Goal: Task Accomplishment & Management: Manage account settings

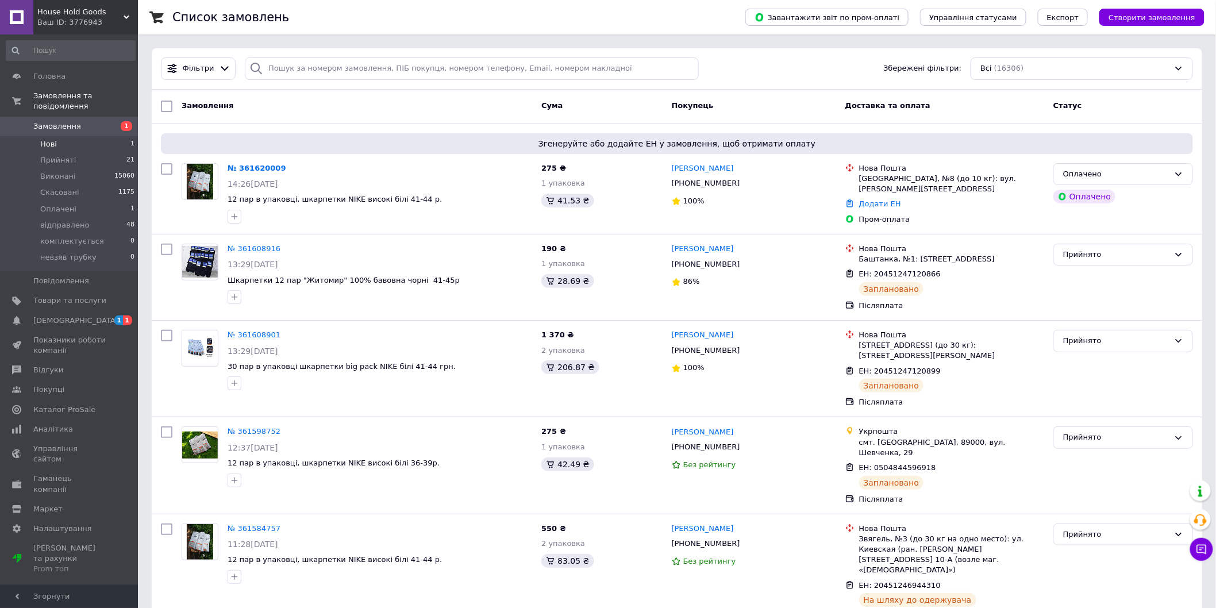
click at [118, 136] on li "Нові 1" at bounding box center [70, 144] width 141 height 16
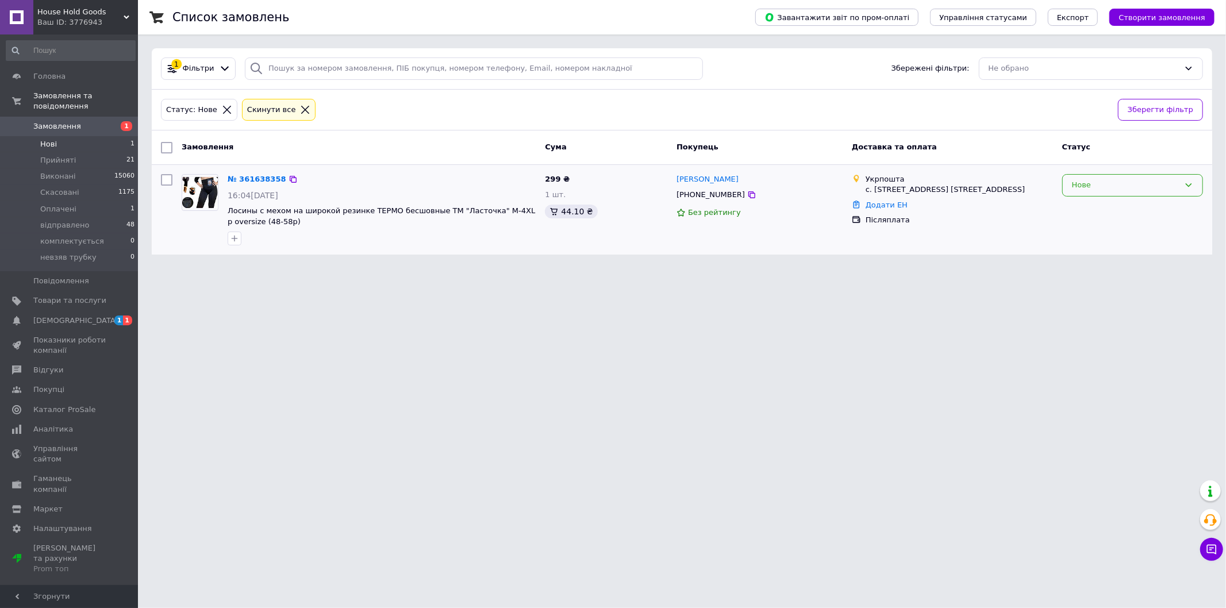
click at [1125, 178] on div "Нове" at bounding box center [1132, 185] width 141 height 22
drag, startPoint x: 1096, startPoint y: 210, endPoint x: 1022, endPoint y: 193, distance: 76.7
click at [1096, 210] on li "Прийнято" at bounding box center [1133, 209] width 140 height 21
drag, startPoint x: 237, startPoint y: 422, endPoint x: 203, endPoint y: 388, distance: 48.4
click at [221, 268] on html "House Hold Goods Ваш ID: 3776943 Сайт House Hold Goods Кабінет покупця Перевіри…" at bounding box center [613, 134] width 1226 height 268
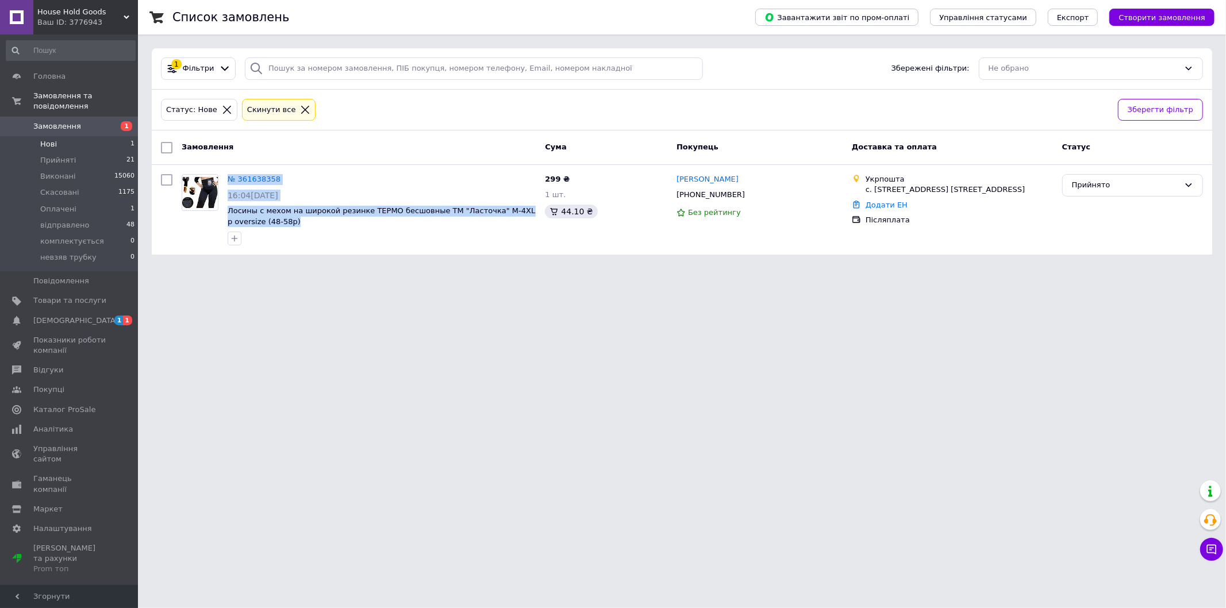
click at [87, 121] on span "Замовлення" at bounding box center [69, 126] width 73 height 10
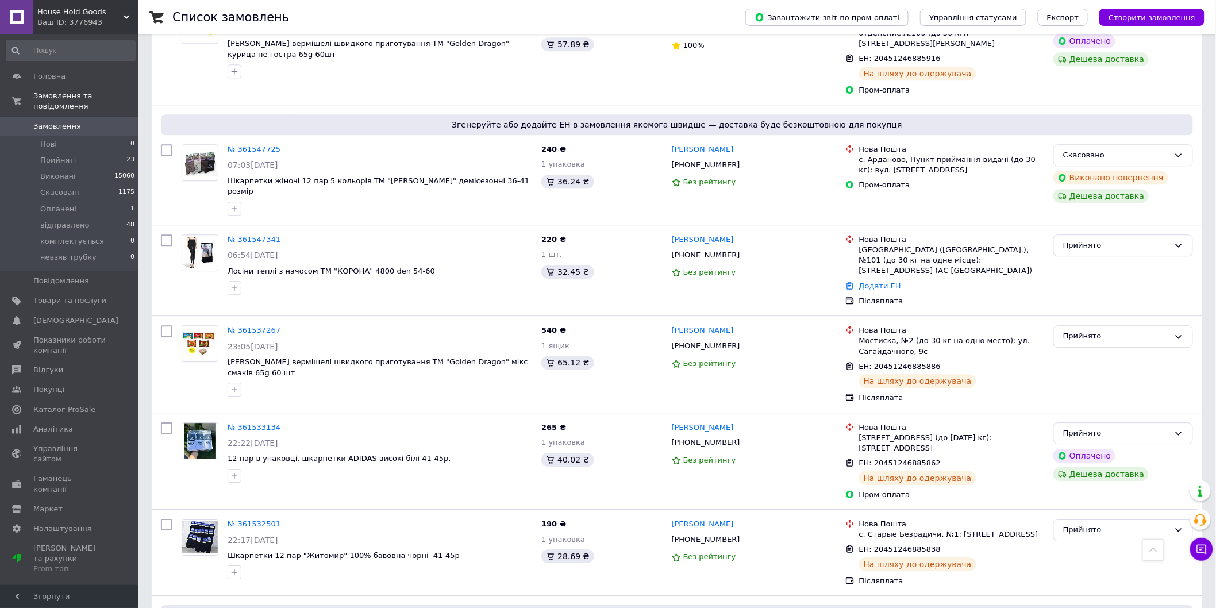
scroll to position [1213, 0]
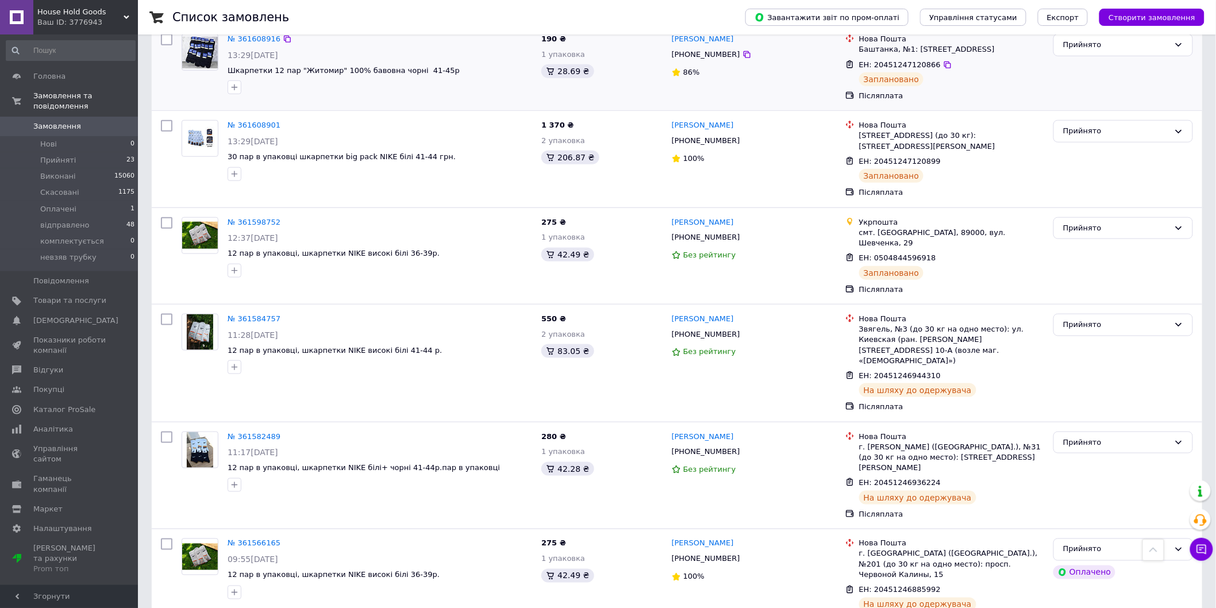
drag, startPoint x: 325, startPoint y: 191, endPoint x: 334, endPoint y: 161, distance: 31.1
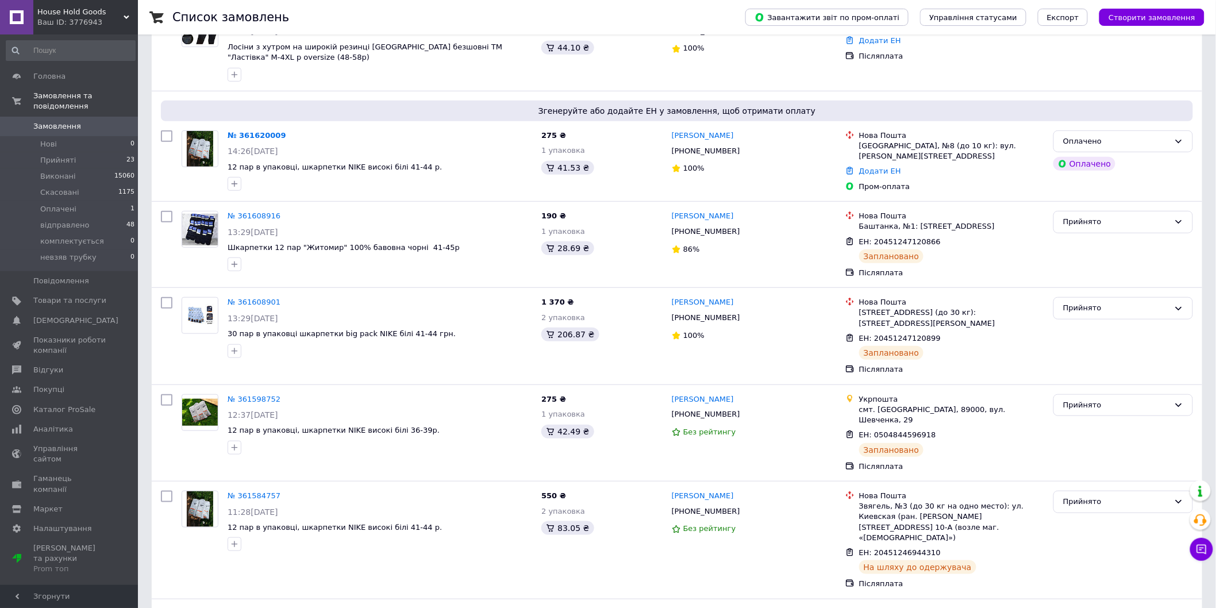
drag, startPoint x: 360, startPoint y: 51, endPoint x: 367, endPoint y: 26, distance: 25.1
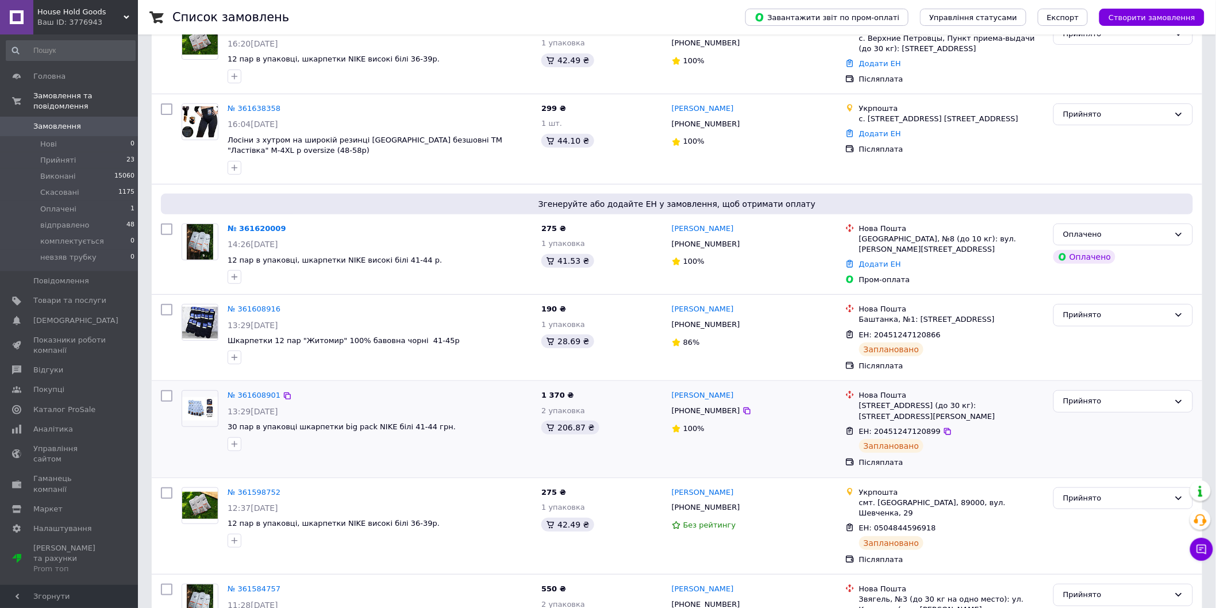
scroll to position [0, 0]
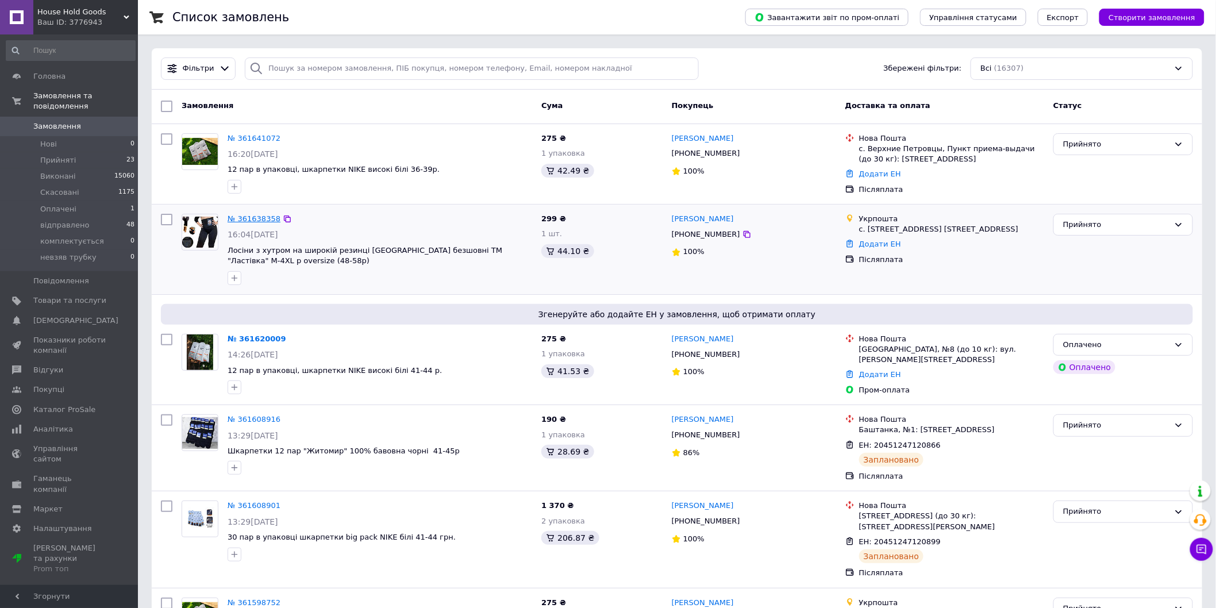
click at [246, 216] on link "№ 361638358" at bounding box center [254, 218] width 53 height 9
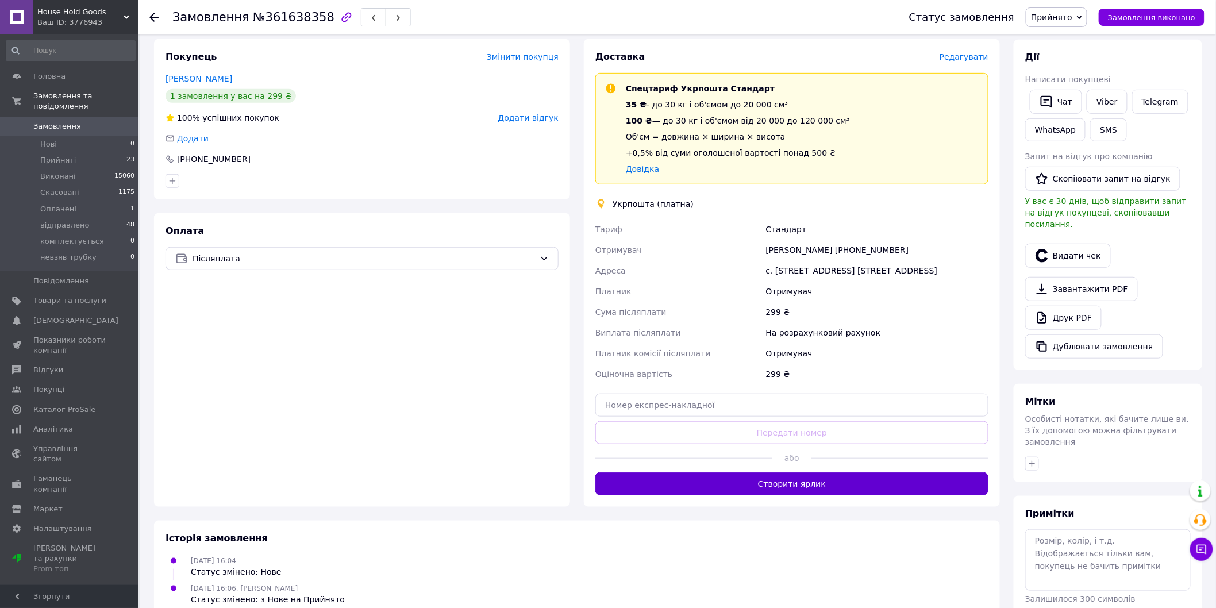
scroll to position [191, 0]
click at [765, 480] on button "Створити ярлик" at bounding box center [791, 482] width 393 height 23
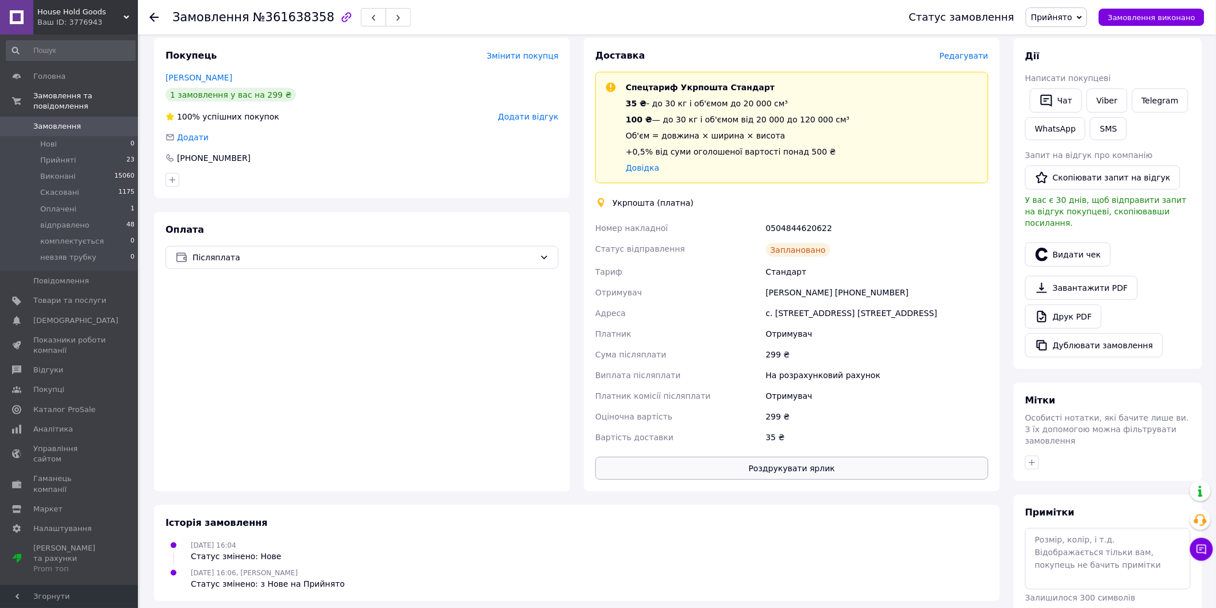
click at [821, 474] on button "Роздрукувати ярлик" at bounding box center [791, 468] width 393 height 23
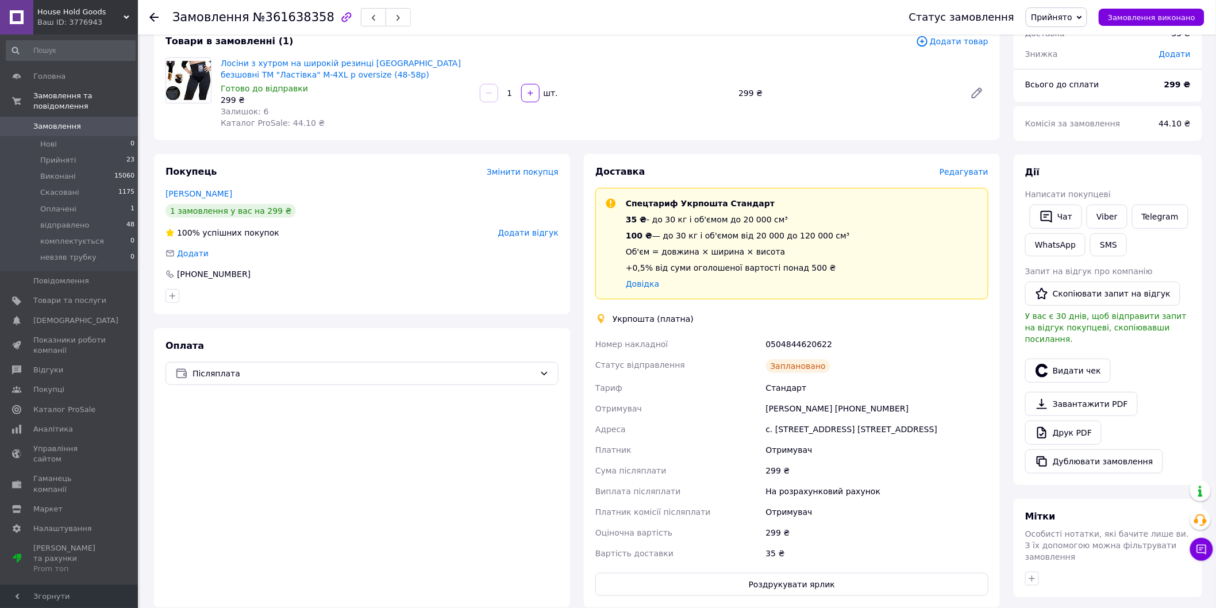
scroll to position [0, 0]
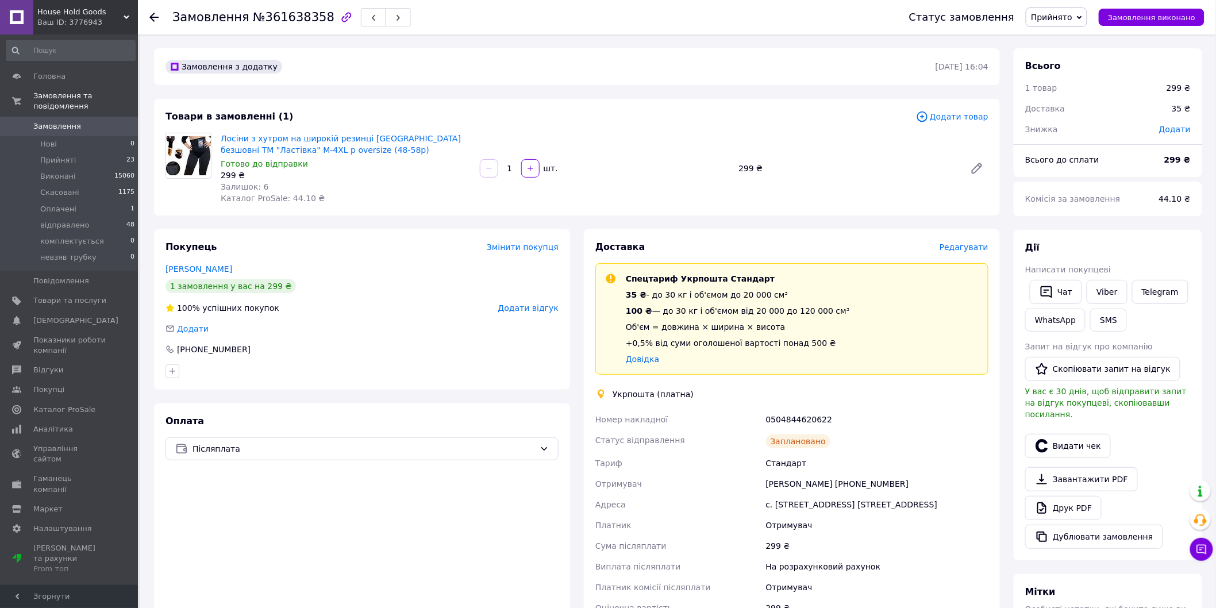
click at [786, 417] on div "0504844620622" at bounding box center [877, 419] width 227 height 21
copy div "0504844620622"
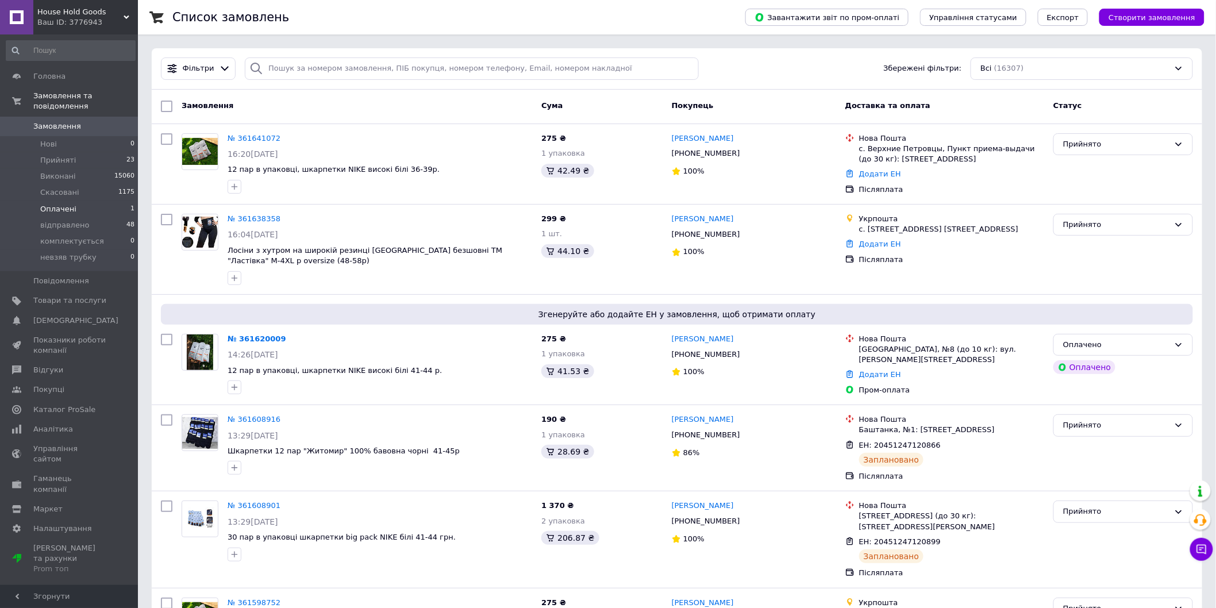
click at [90, 202] on li "Оплачені 1" at bounding box center [70, 209] width 141 height 16
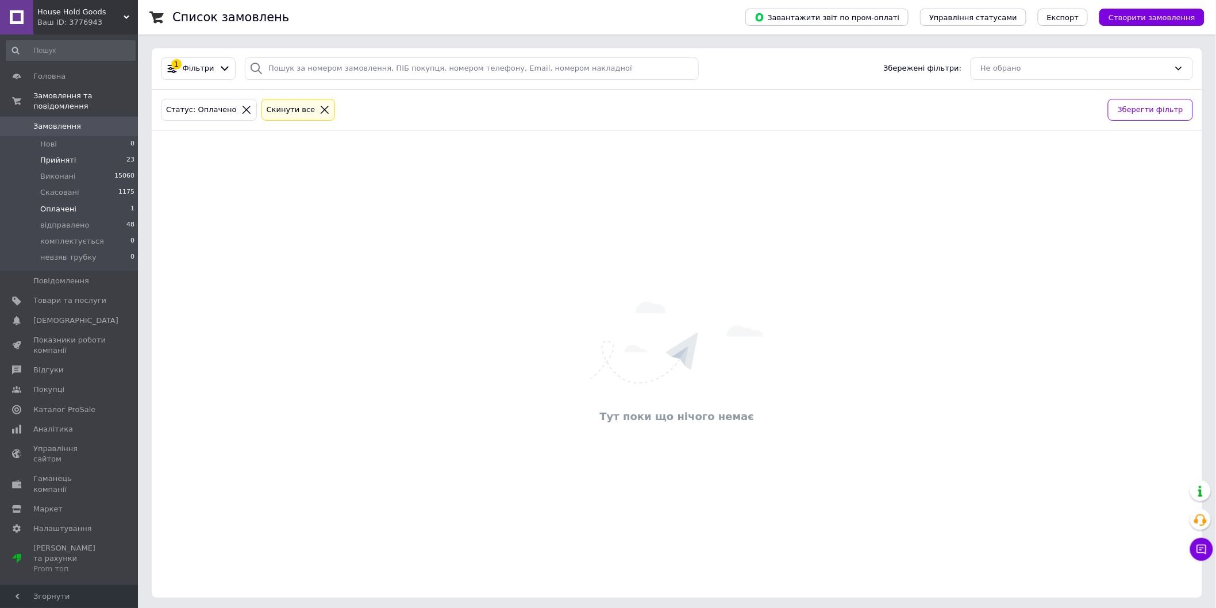
click at [90, 157] on li "Прийняті 23" at bounding box center [70, 160] width 141 height 16
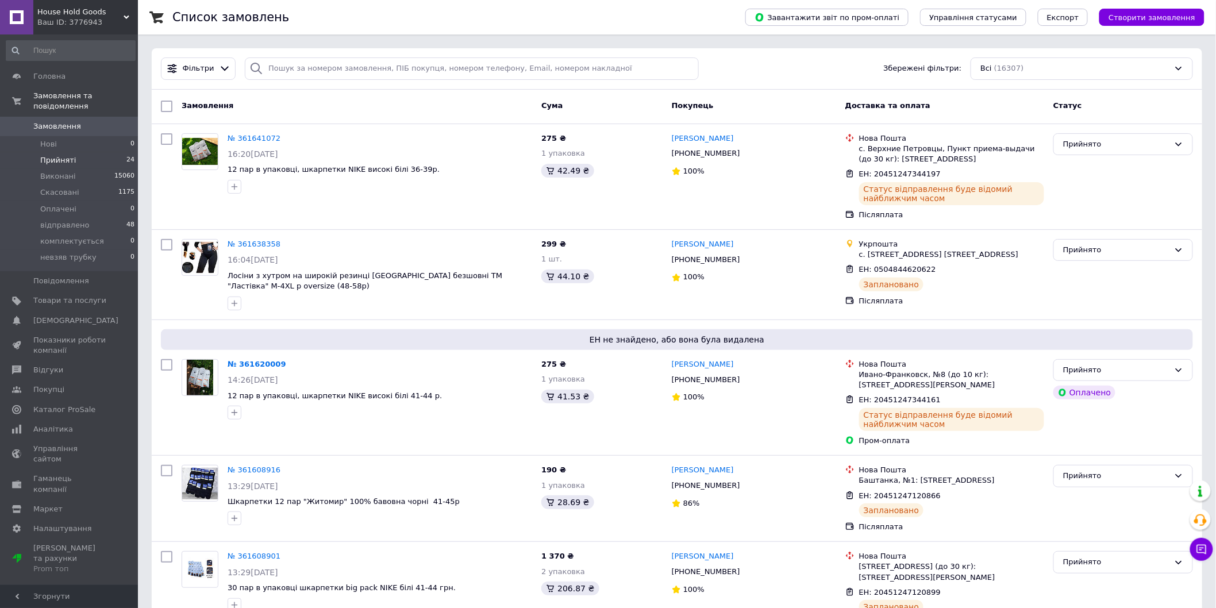
click at [78, 156] on li "Прийняті 24" at bounding box center [70, 160] width 141 height 16
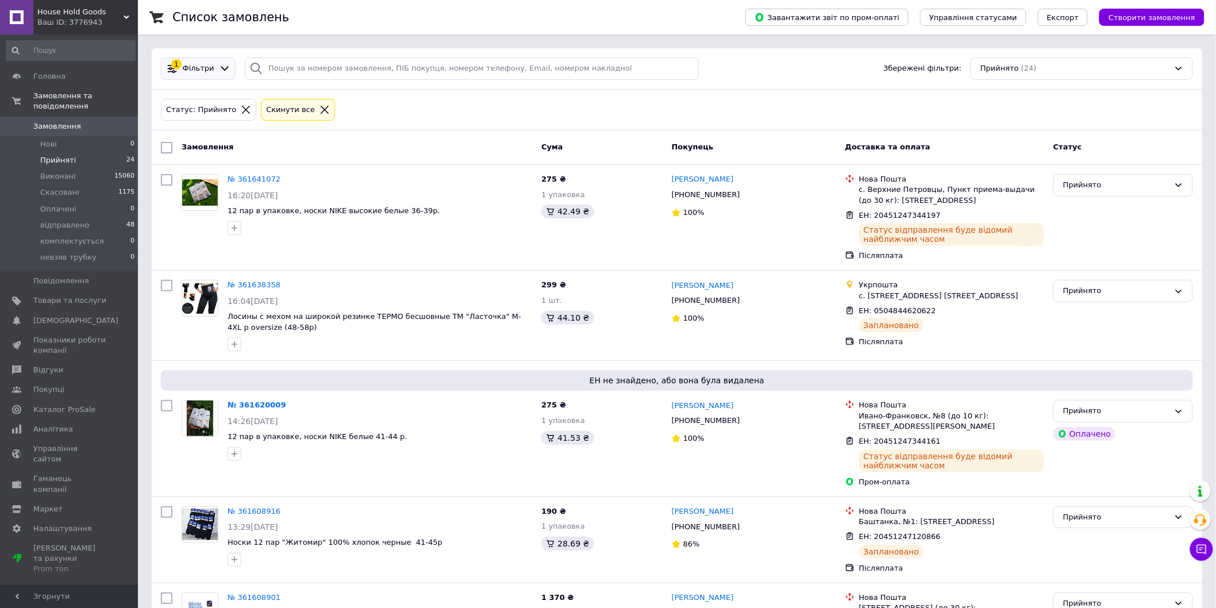
click at [219, 72] on icon at bounding box center [225, 69] width 12 height 12
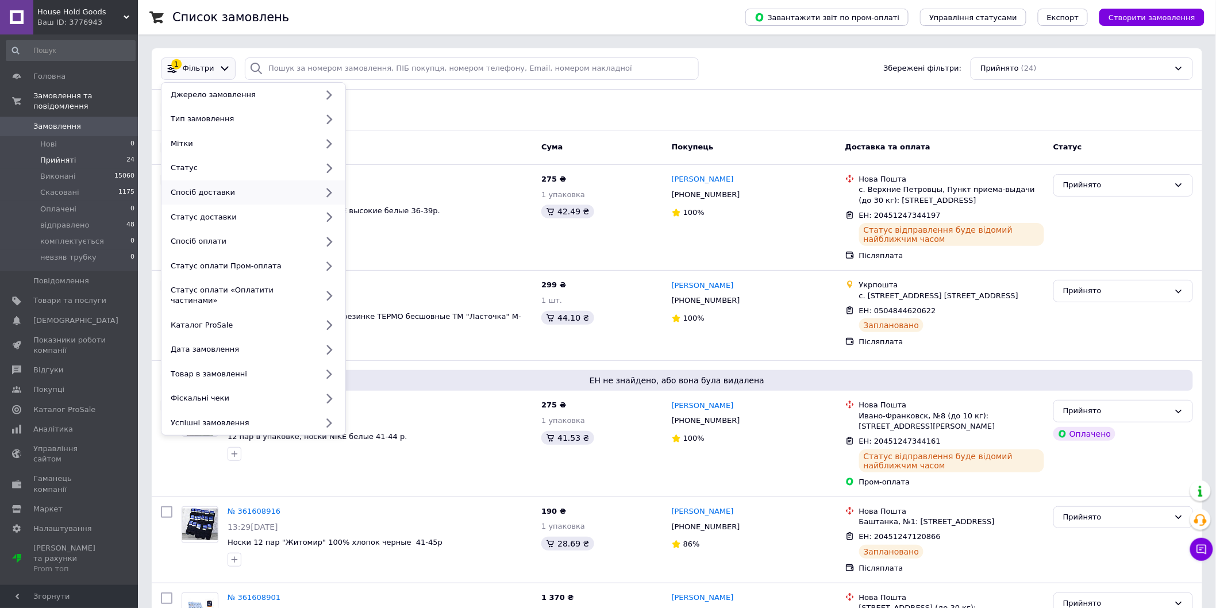
click at [239, 194] on div "Спосіб доставки" at bounding box center [241, 192] width 151 height 10
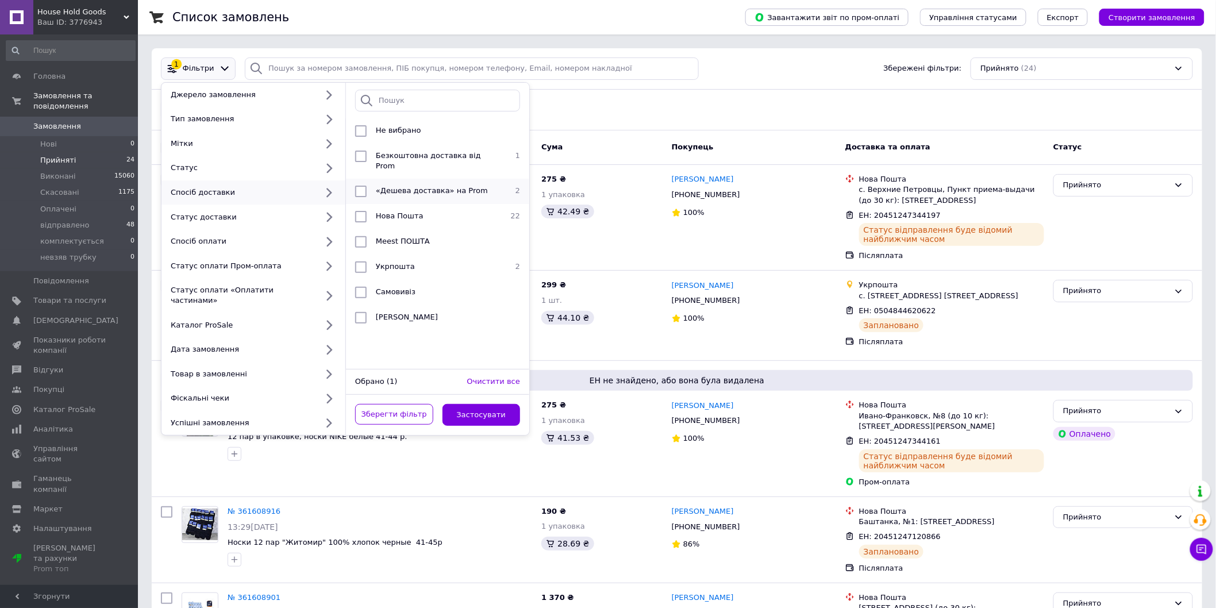
click at [393, 187] on li "«Дешева доставка» на Prom 2" at bounding box center [437, 191] width 183 height 25
checkbox input "true"
click at [359, 157] on input "checkbox" at bounding box center [360, 156] width 11 height 11
checkbox input "true"
click at [484, 410] on button "Застосувати" at bounding box center [481, 415] width 78 height 22
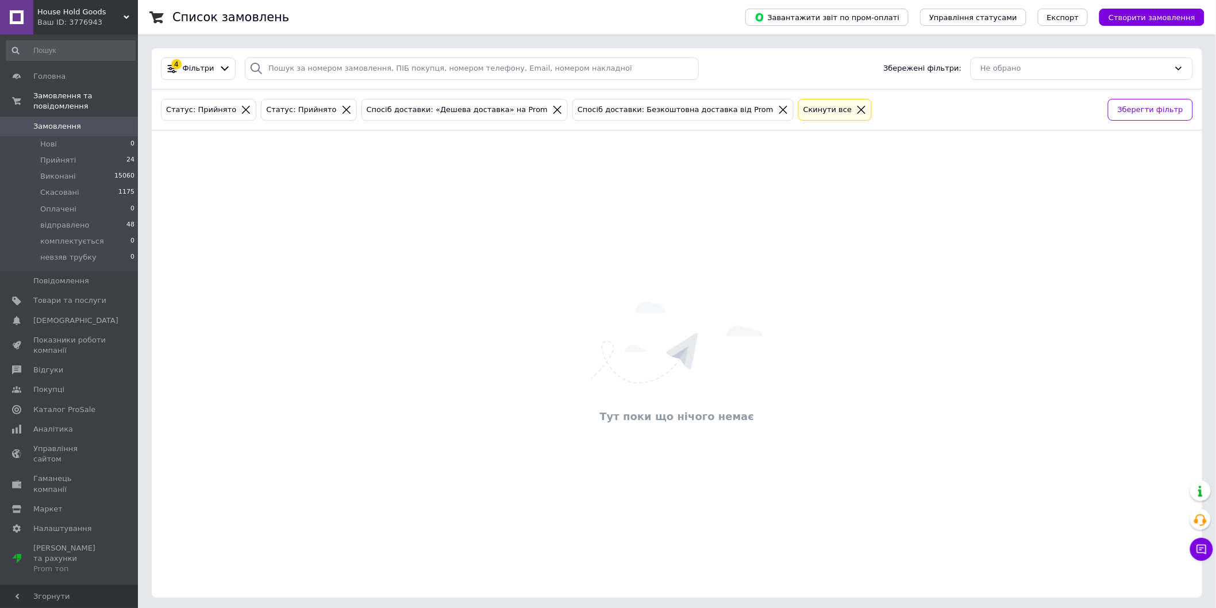
click at [779, 110] on icon at bounding box center [783, 110] width 8 height 8
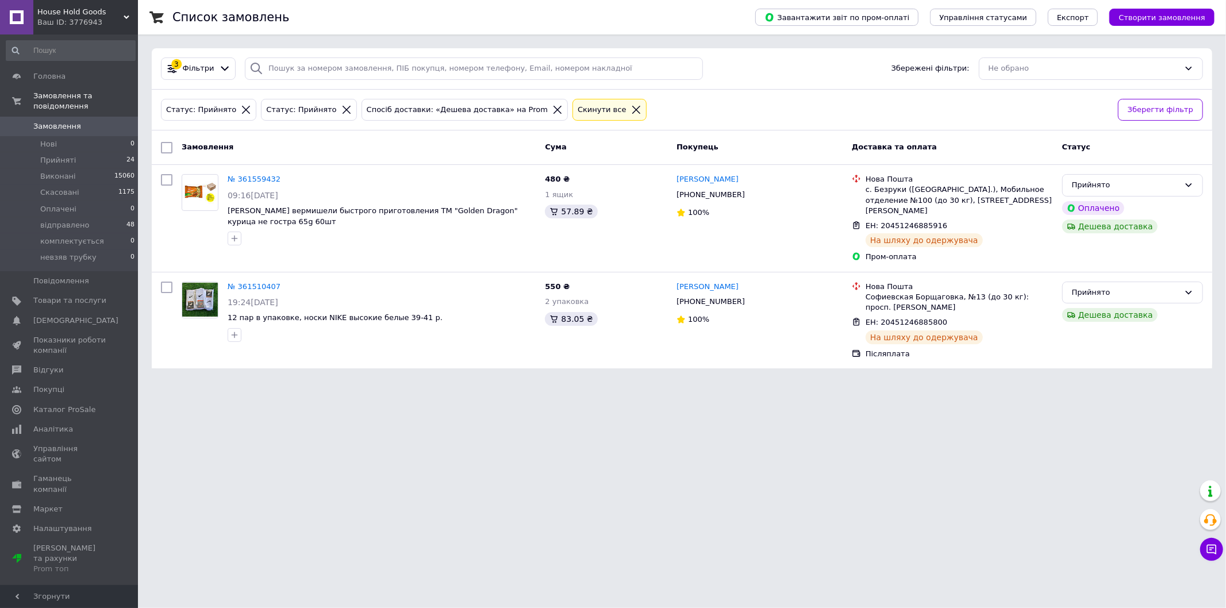
click at [552, 112] on icon at bounding box center [557, 110] width 10 height 10
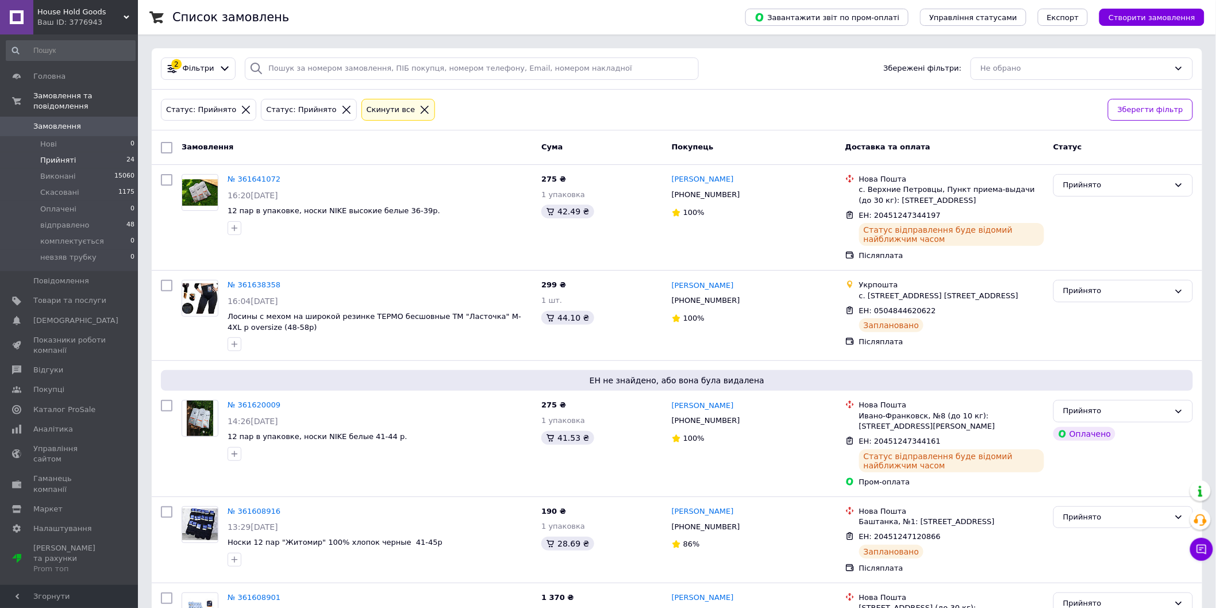
click at [96, 152] on li "Прийняті 24" at bounding box center [70, 160] width 141 height 16
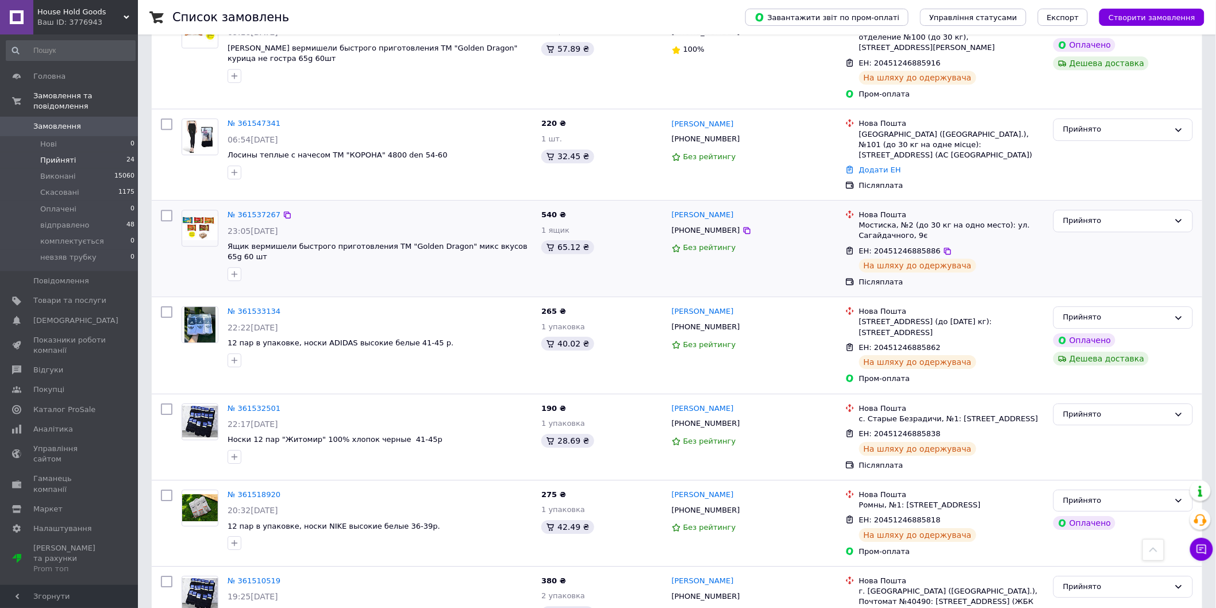
scroll to position [1277, 0]
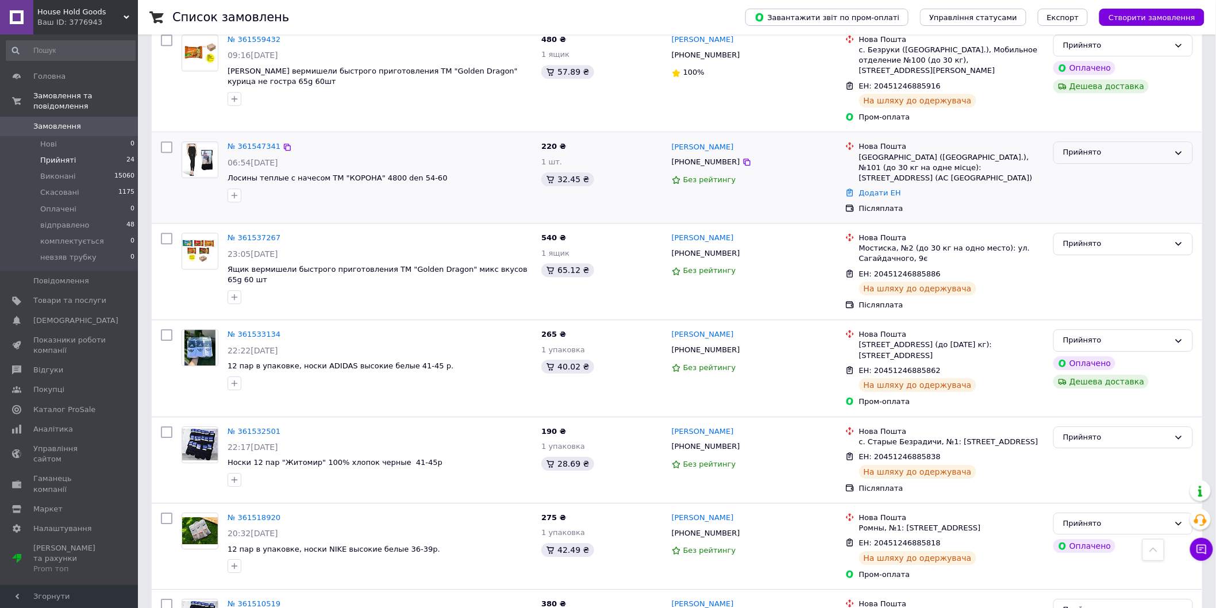
click at [1078, 147] on div "Прийнято" at bounding box center [1116, 153] width 106 height 12
click at [1099, 187] on li "Скасовано" at bounding box center [1123, 197] width 138 height 21
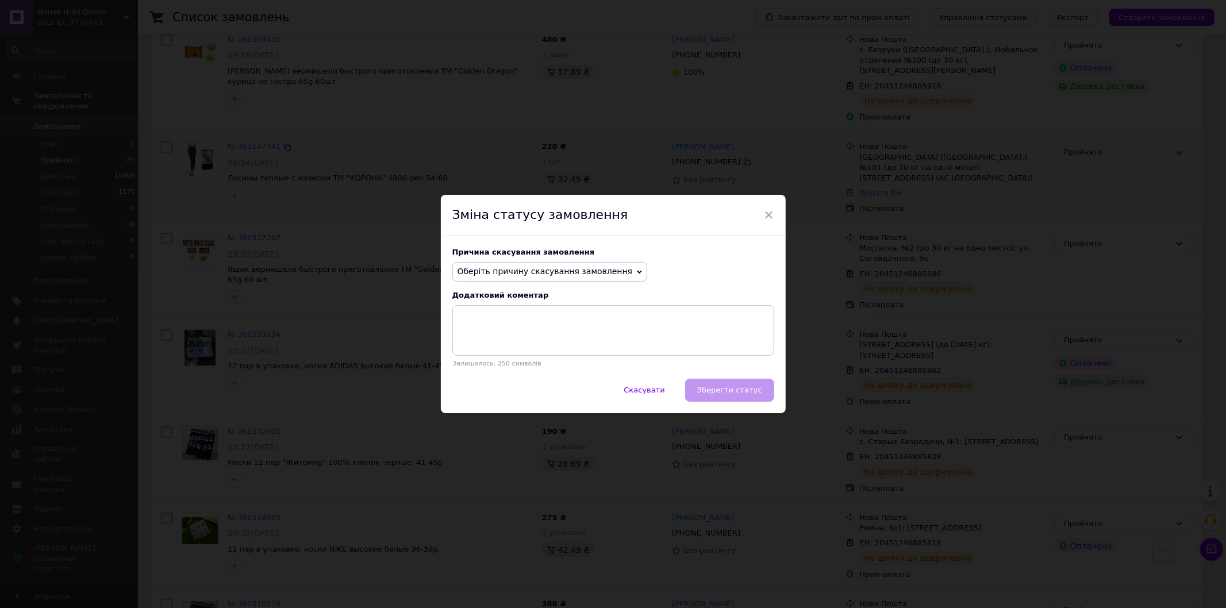
click at [576, 271] on span "Оберіть причину скасування замовлення" at bounding box center [544, 271] width 175 height 9
drag, startPoint x: 769, startPoint y: 213, endPoint x: 399, endPoint y: 125, distance: 380.0
click at [769, 213] on span "×" at bounding box center [769, 215] width 10 height 20
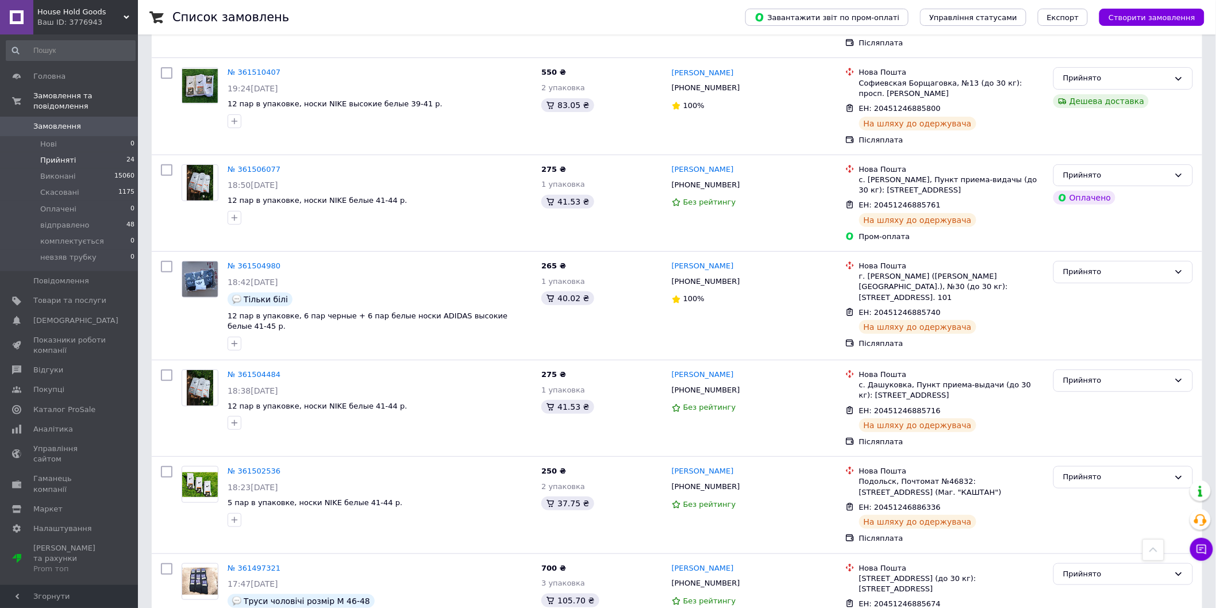
scroll to position [1921, 0]
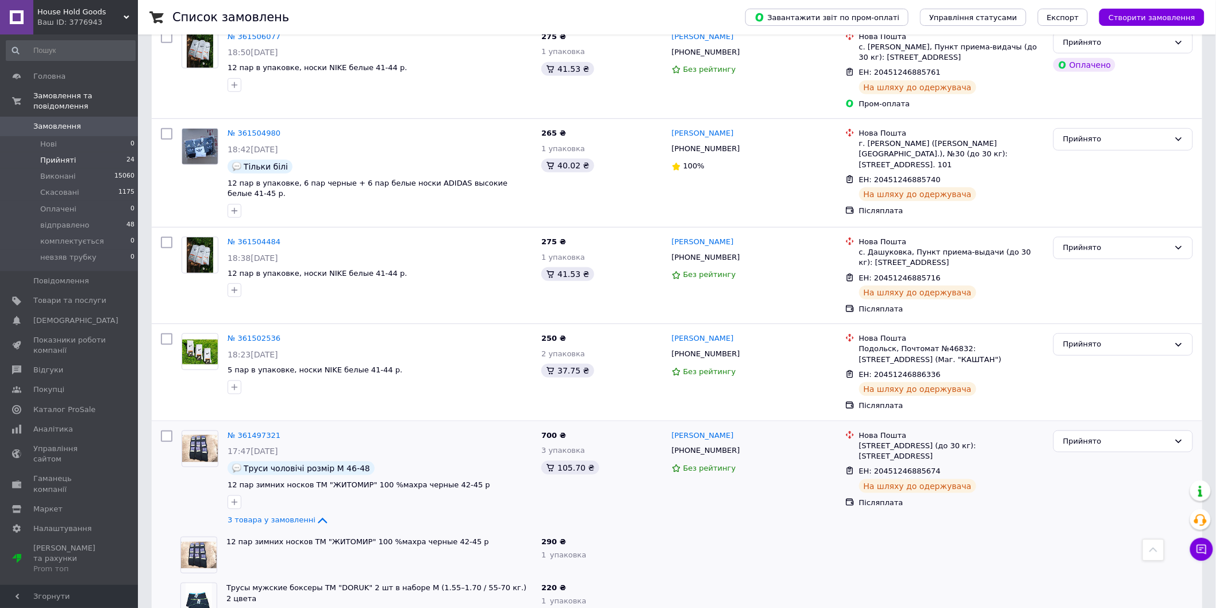
scroll to position [0, 0]
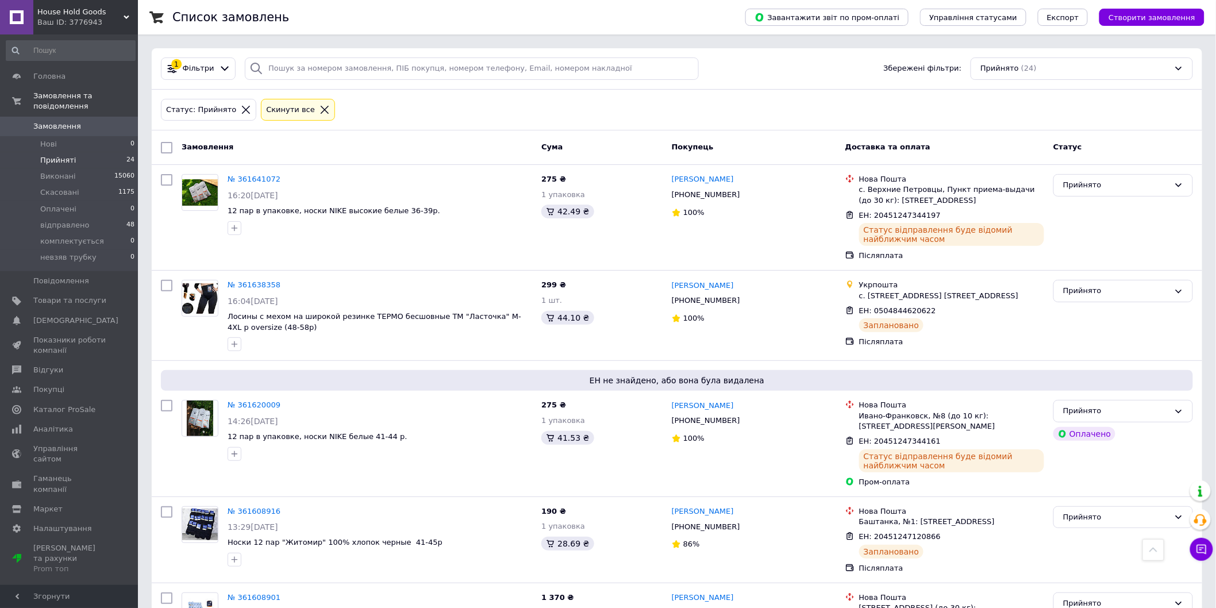
drag, startPoint x: 594, startPoint y: 552, endPoint x: 375, endPoint y: 175, distance: 436.2
click at [163, 145] on input "checkbox" at bounding box center [166, 147] width 11 height 11
checkbox input "true"
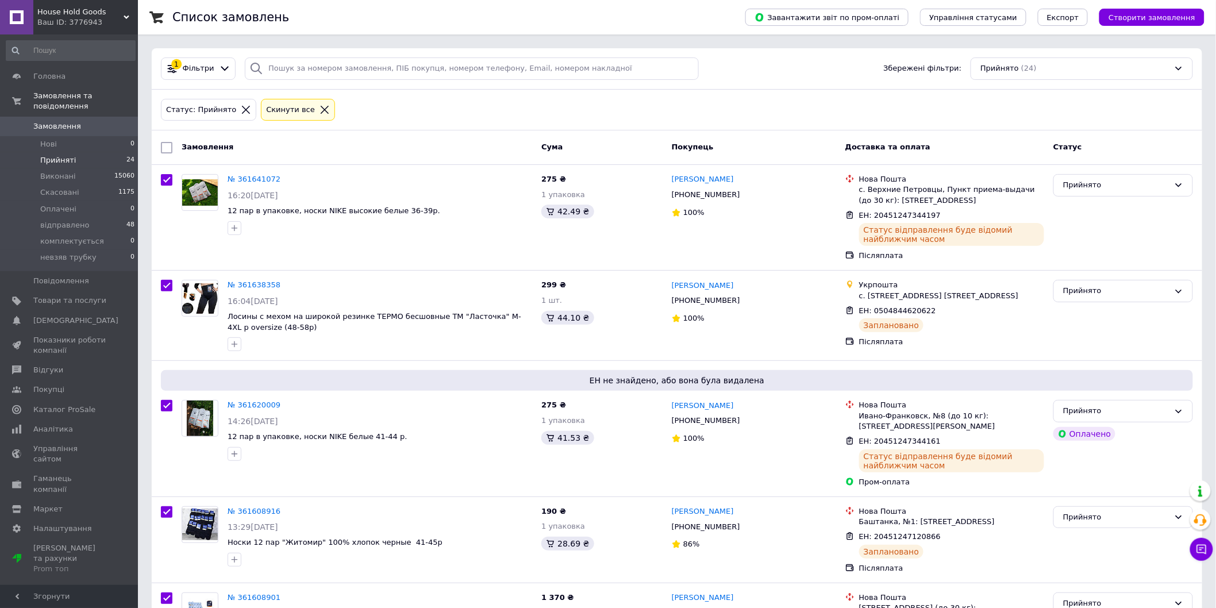
checkbox input "true"
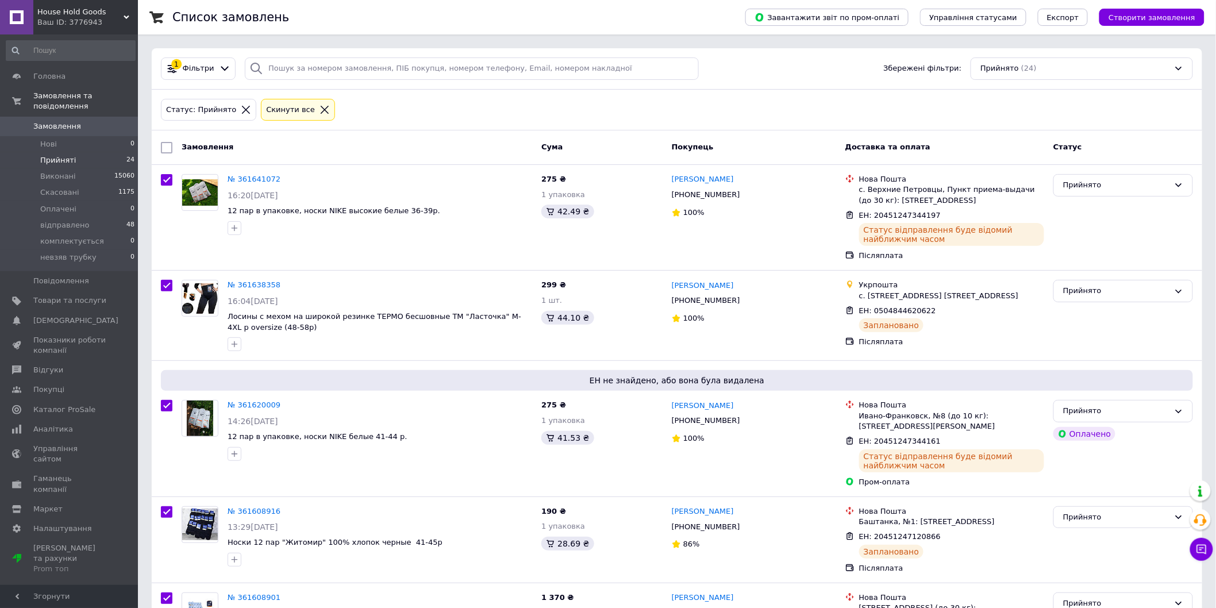
checkbox input "true"
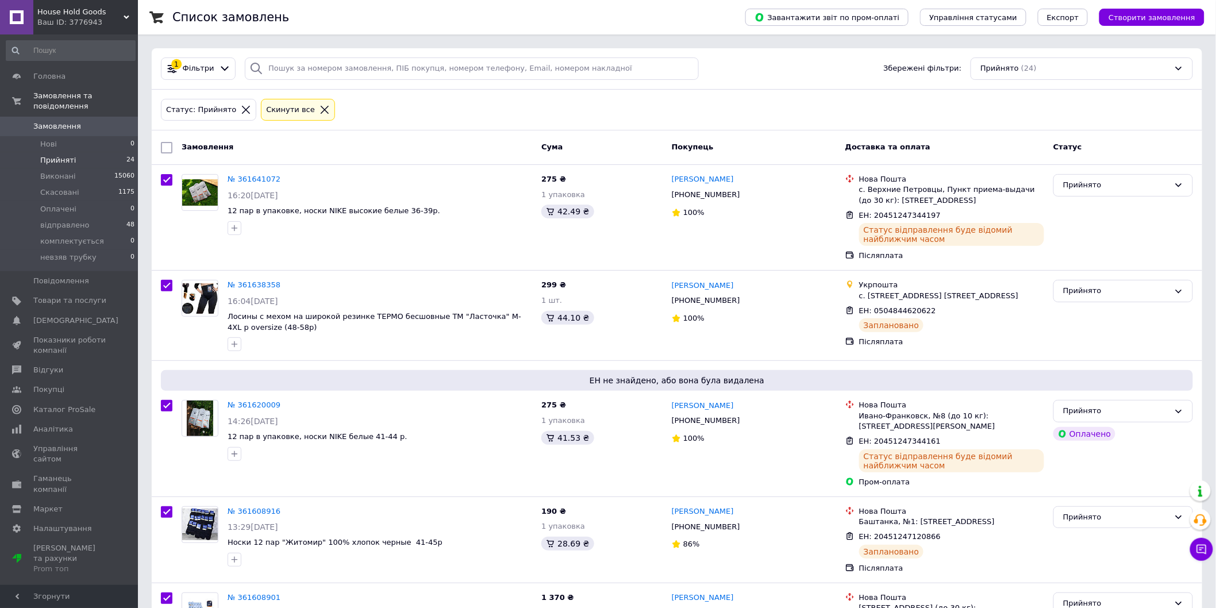
checkbox input "true"
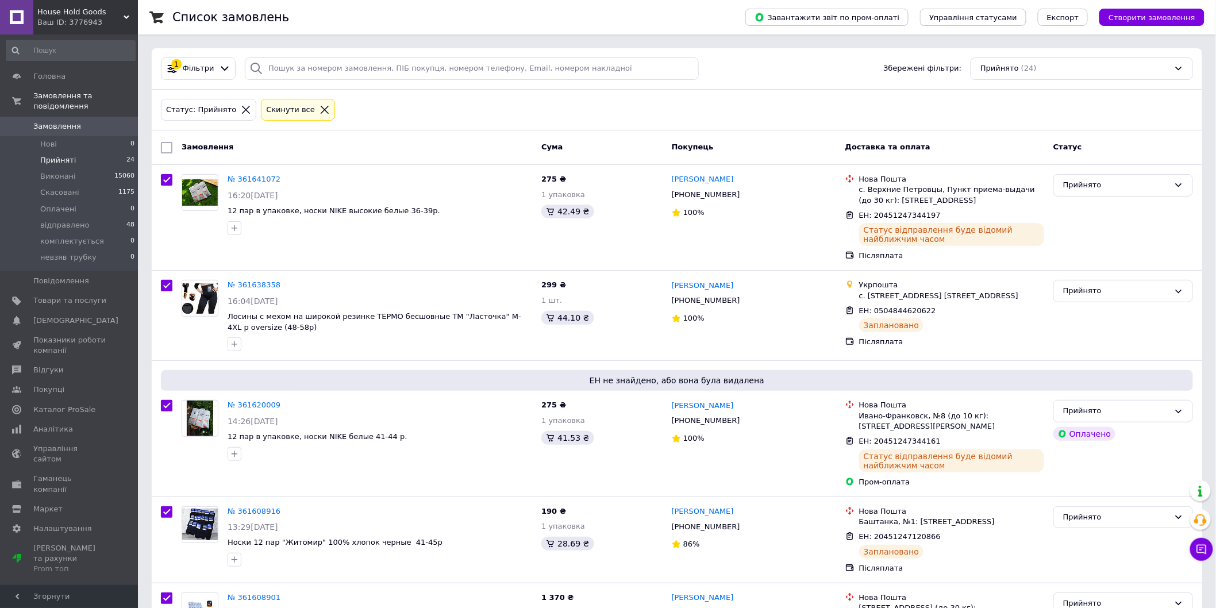
checkbox input "true"
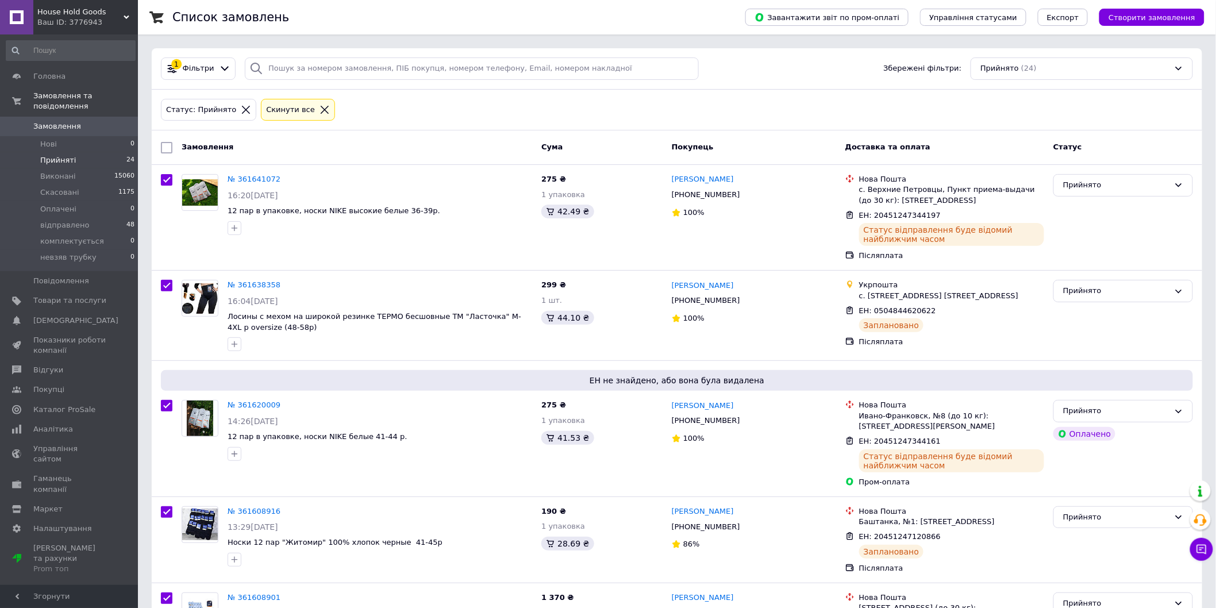
checkbox input "true"
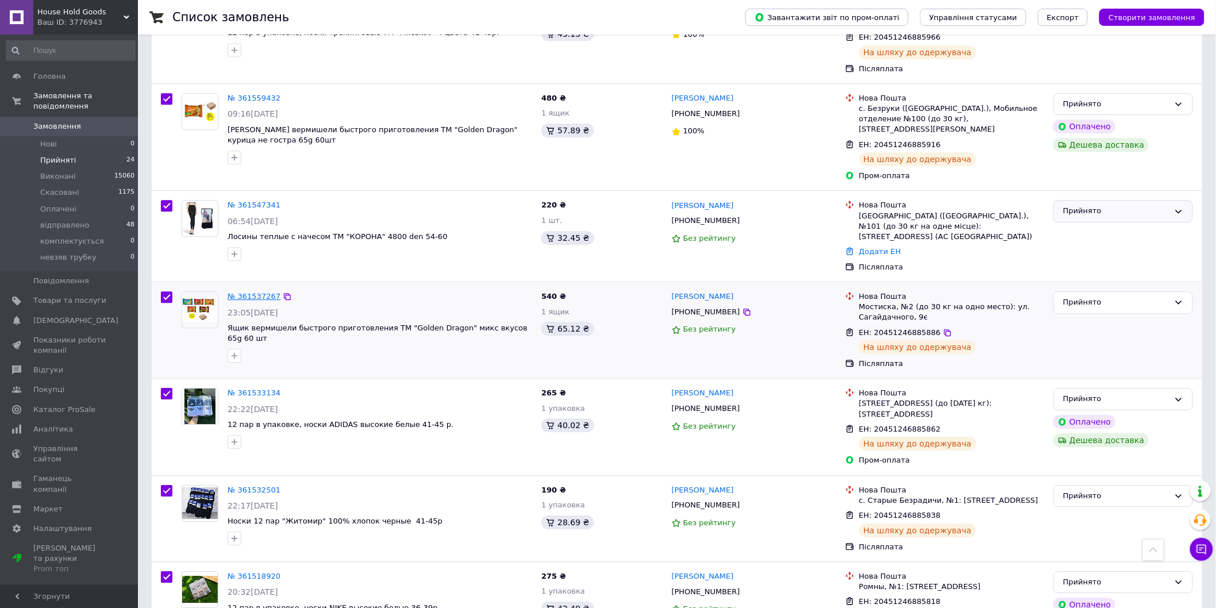
scroll to position [1213, 0]
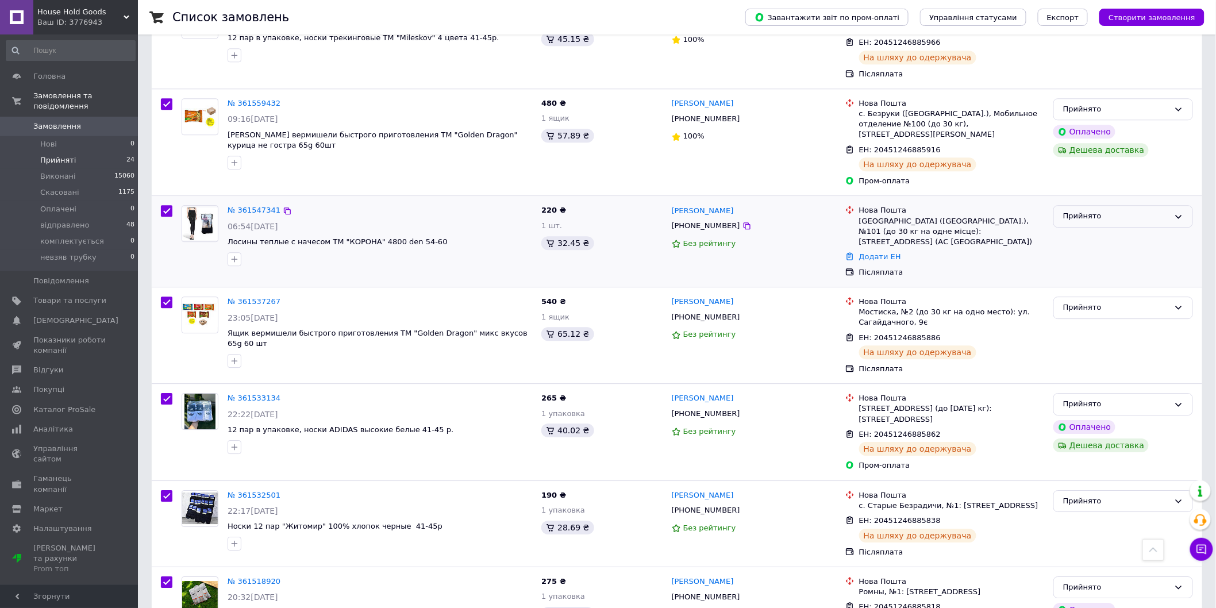
click at [170, 205] on input "checkbox" at bounding box center [166, 210] width 11 height 11
checkbox input "false"
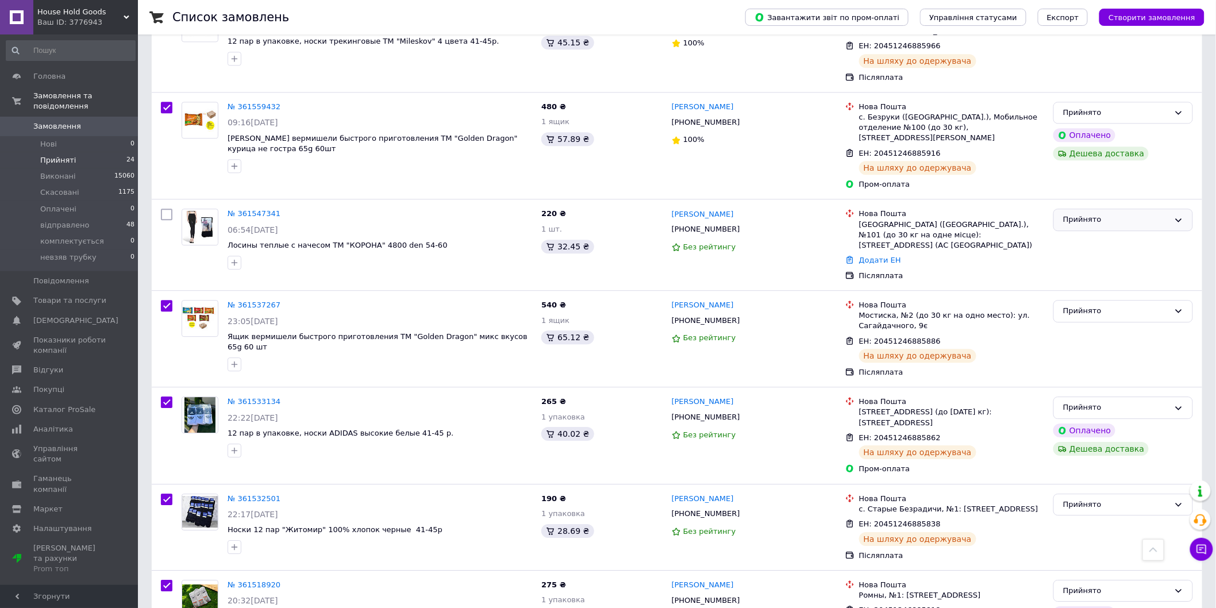
scroll to position [0, 0]
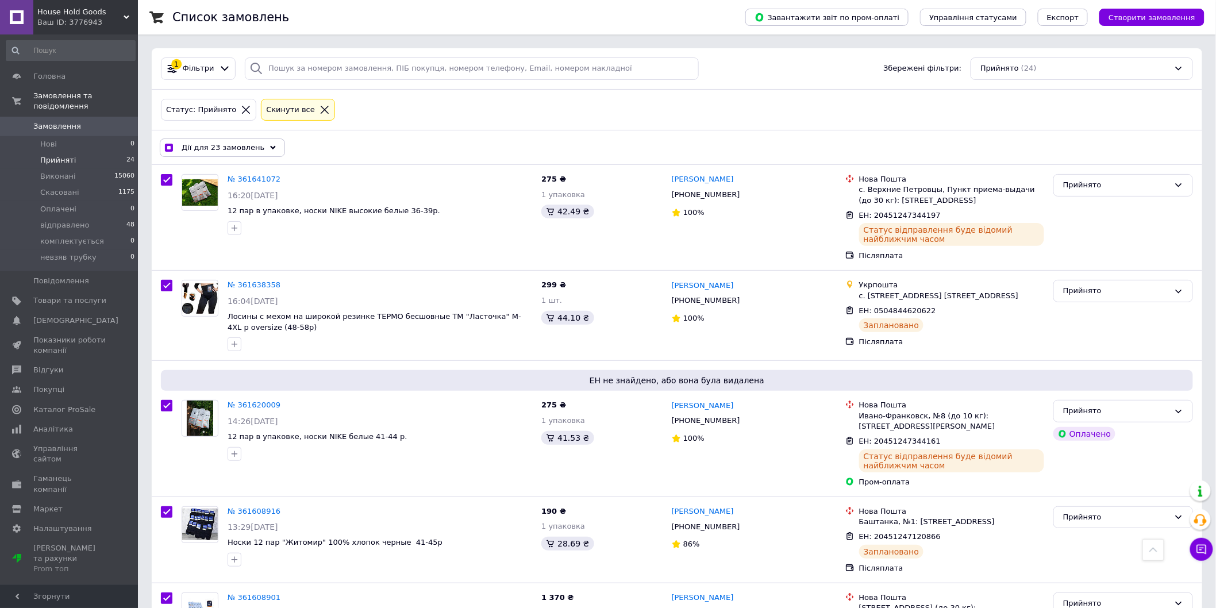
drag, startPoint x: 425, startPoint y: 392, endPoint x: 374, endPoint y: 84, distance: 312.3
click at [228, 151] on span "Дії для 23 замовлень" at bounding box center [223, 148] width 83 height 10
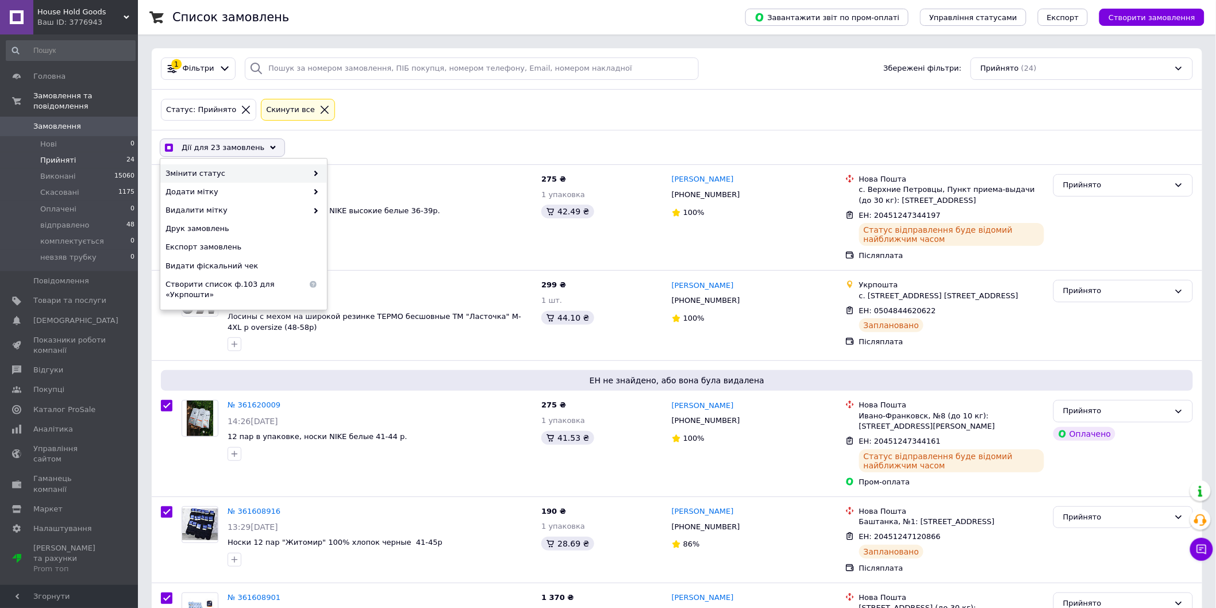
click at [262, 173] on span "Змінити статус" at bounding box center [237, 173] width 142 height 10
checkbox input "true"
click at [358, 246] on div "відправлено" at bounding box center [410, 247] width 167 height 18
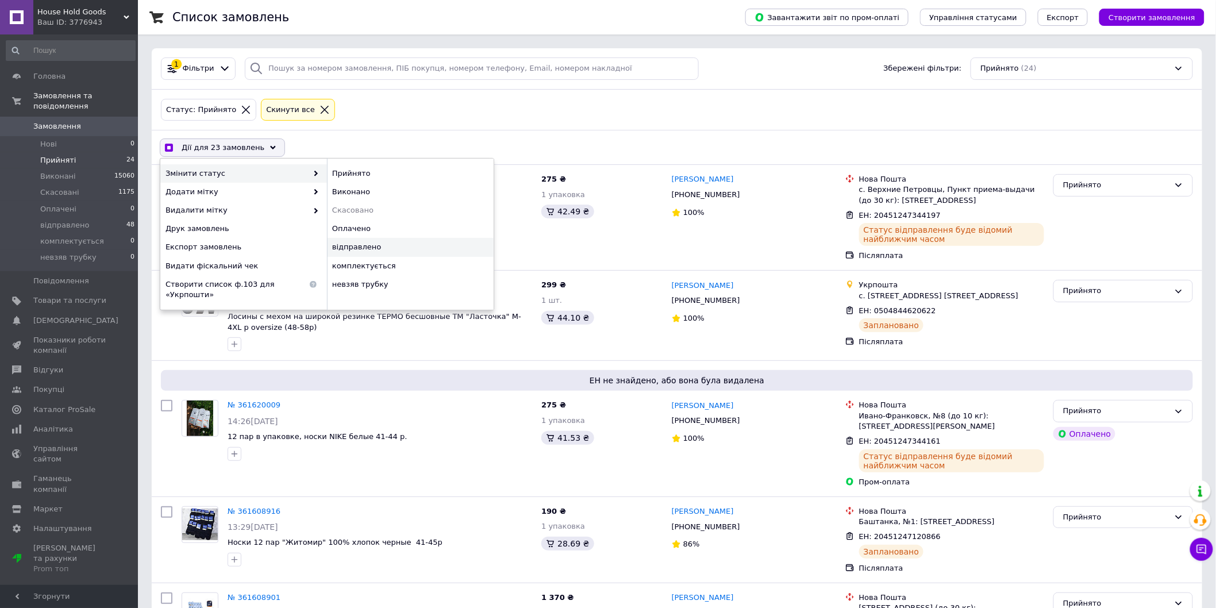
checkbox input "false"
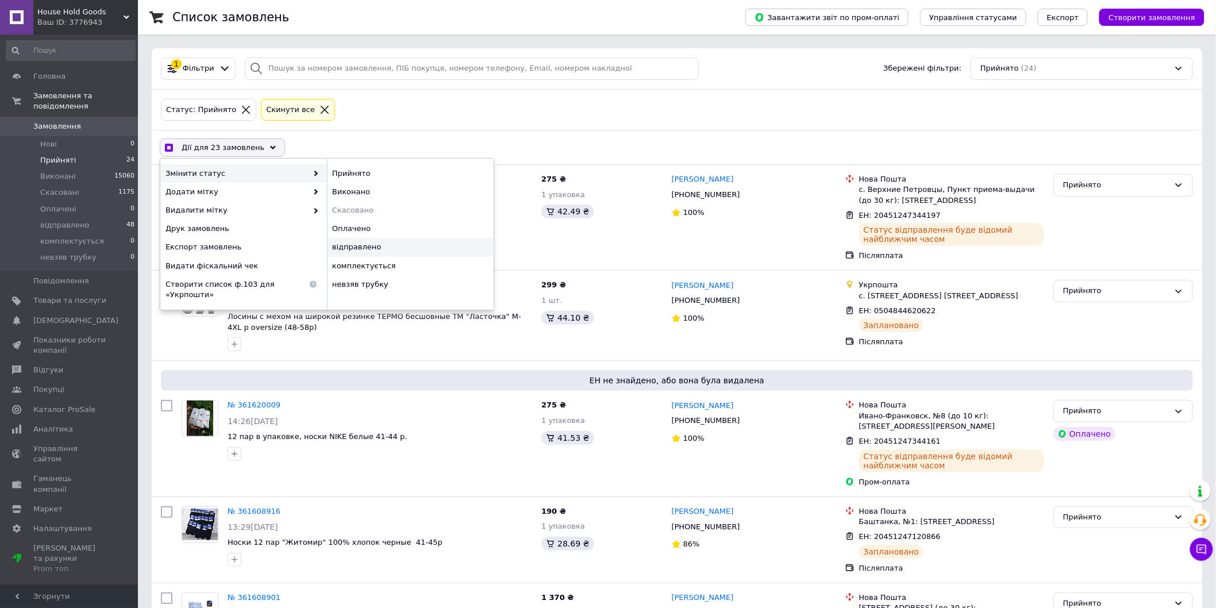
checkbox input "false"
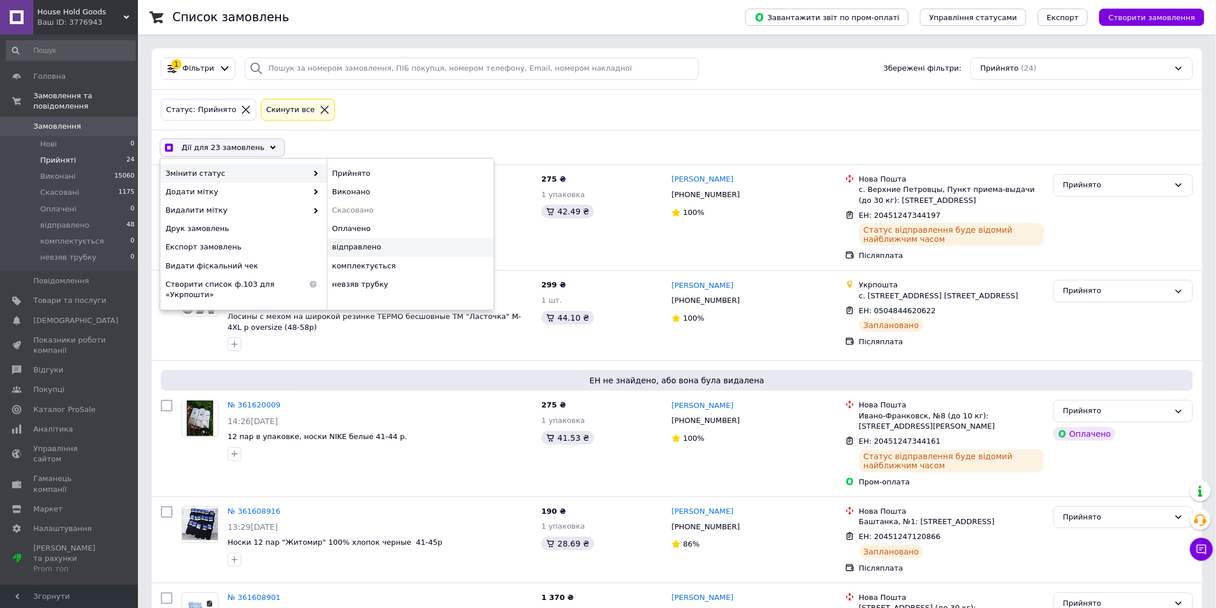
checkbox input "false"
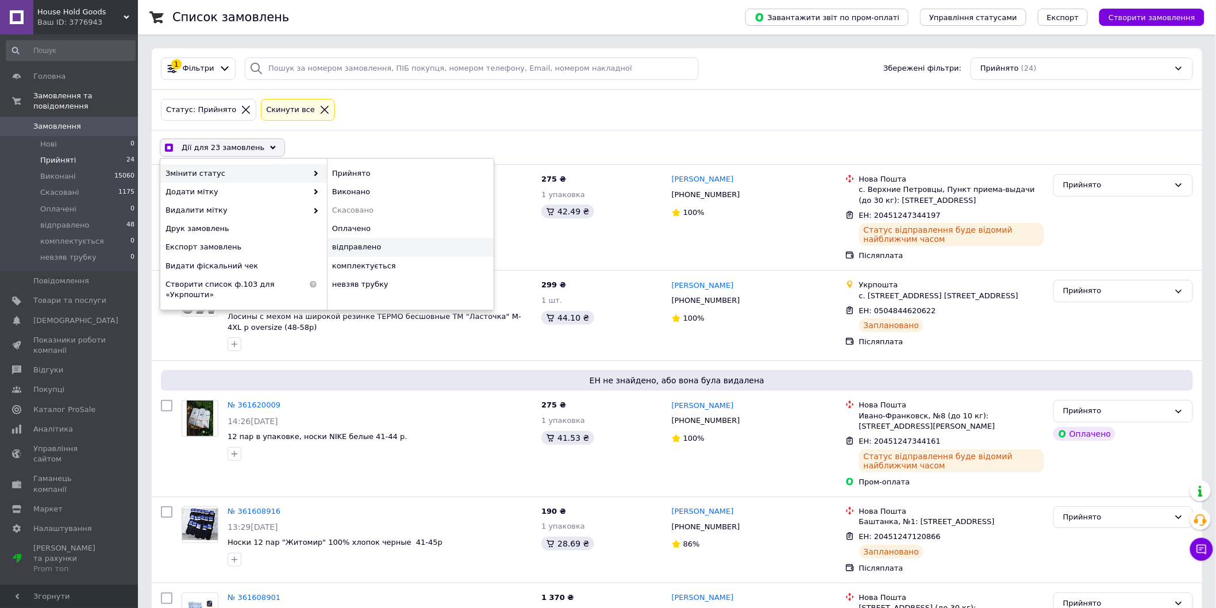
checkbox input "false"
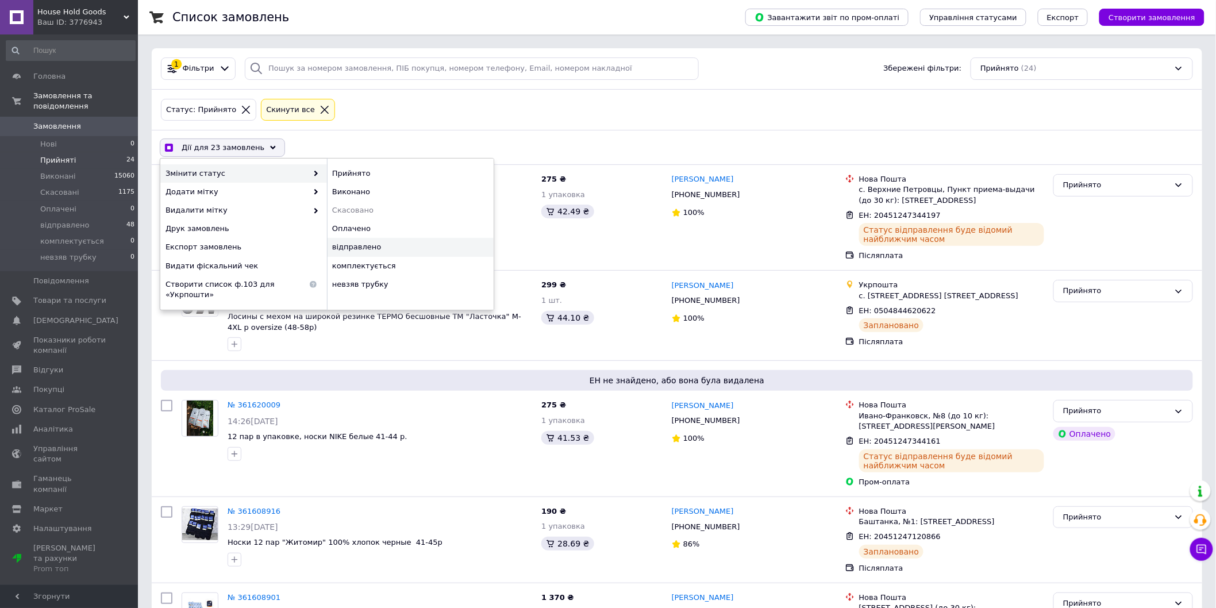
checkbox input "false"
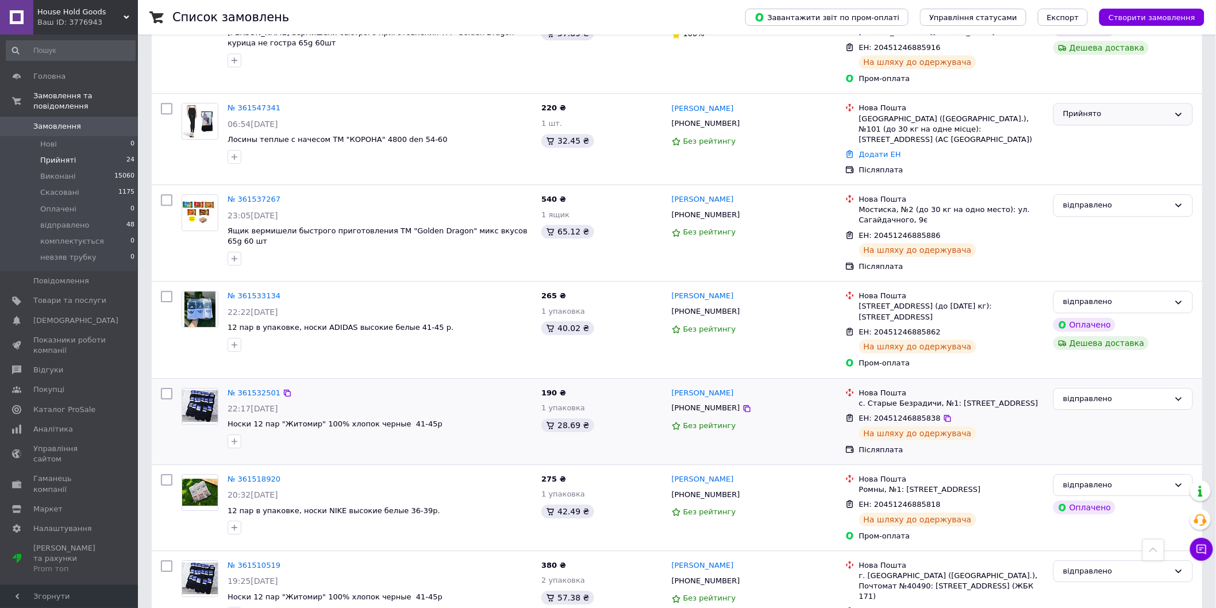
scroll to position [1213, 0]
